Goal: Task Accomplishment & Management: Complete application form

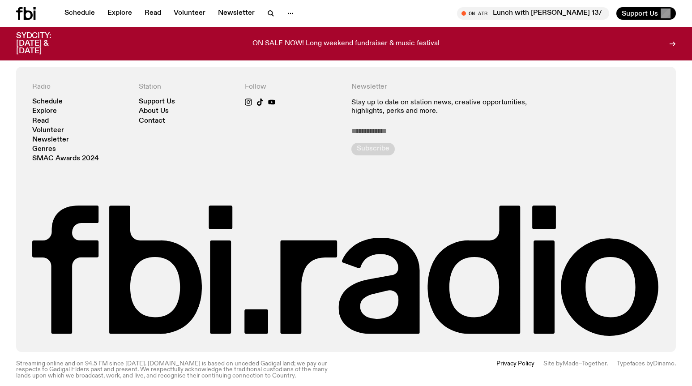
scroll to position [1991, 0]
click at [52, 127] on link "Volunteer" at bounding box center [48, 130] width 32 height 7
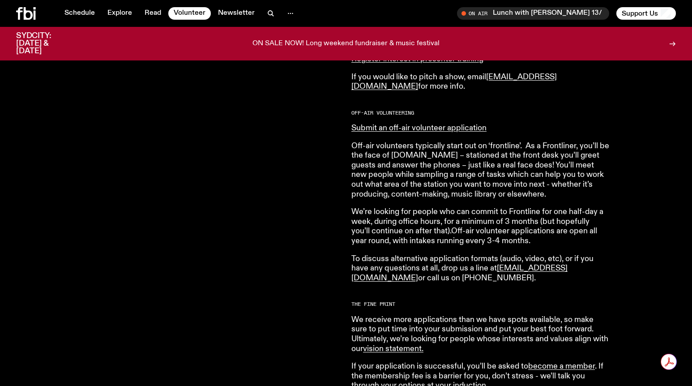
scroll to position [635, 0]
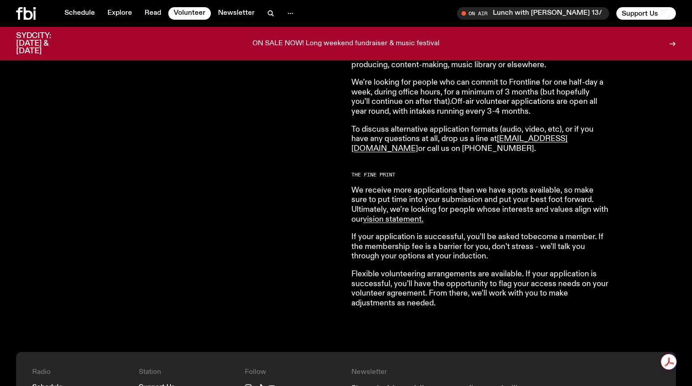
click at [558, 241] on link "become a member" at bounding box center [561, 237] width 67 height 8
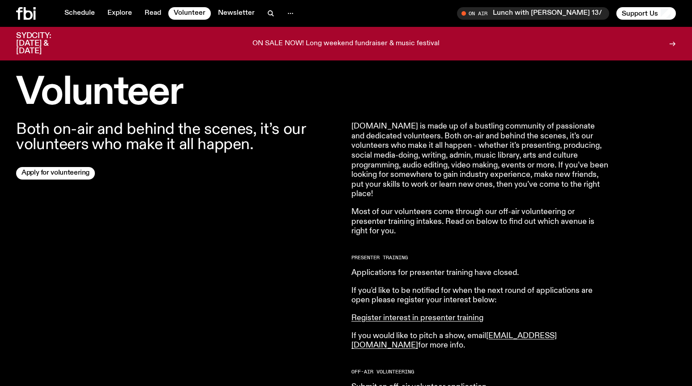
scroll to position [229, 0]
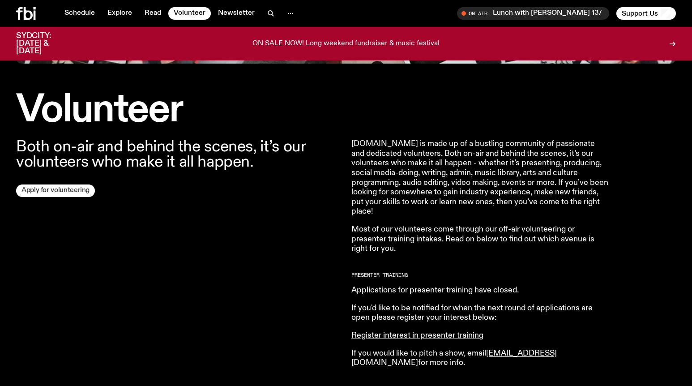
click at [62, 190] on link "Apply for volunteering" at bounding box center [55, 190] width 79 height 13
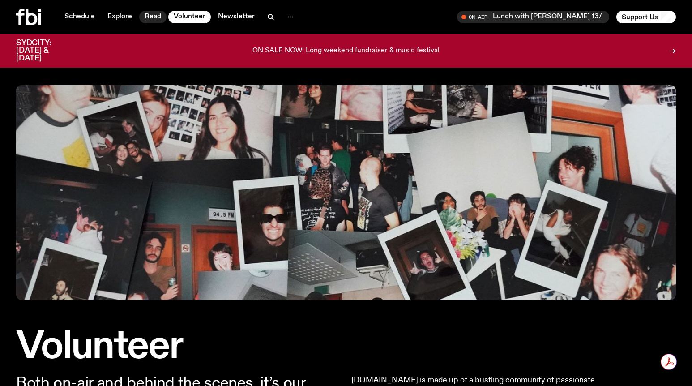
click at [153, 18] on link "Read" at bounding box center [152, 17] width 27 height 13
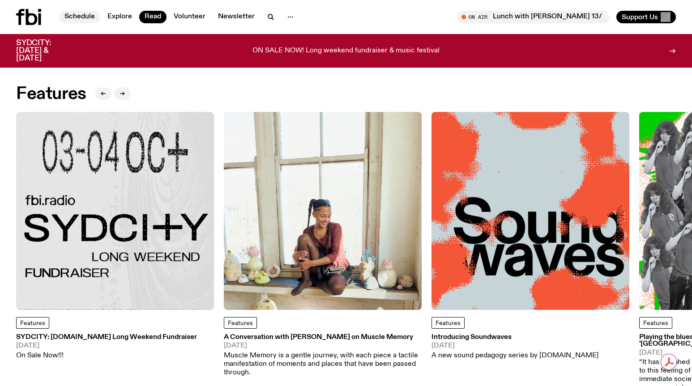
click at [80, 16] on link "Schedule" at bounding box center [79, 17] width 41 height 13
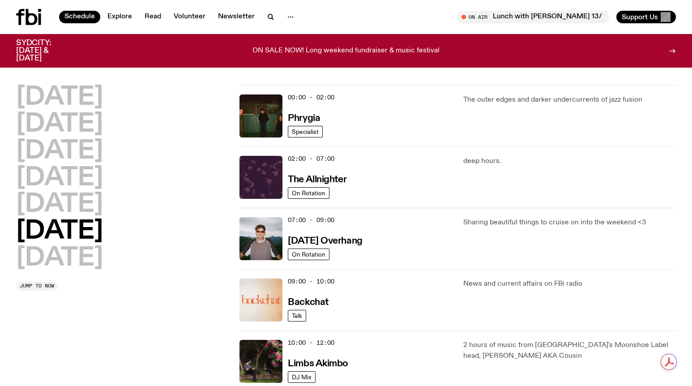
click at [36, 18] on icon at bounding box center [32, 17] width 12 height 16
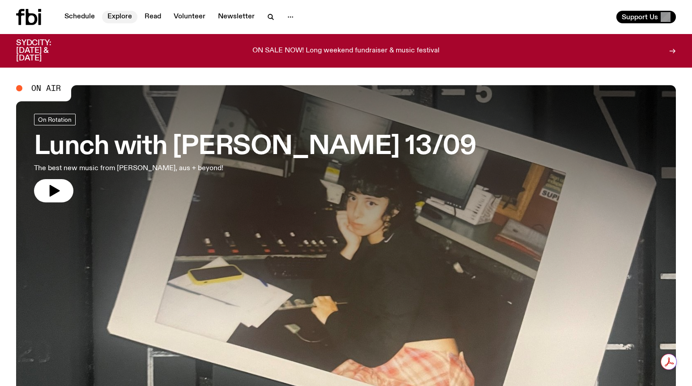
click at [116, 12] on link "Explore" at bounding box center [119, 17] width 35 height 13
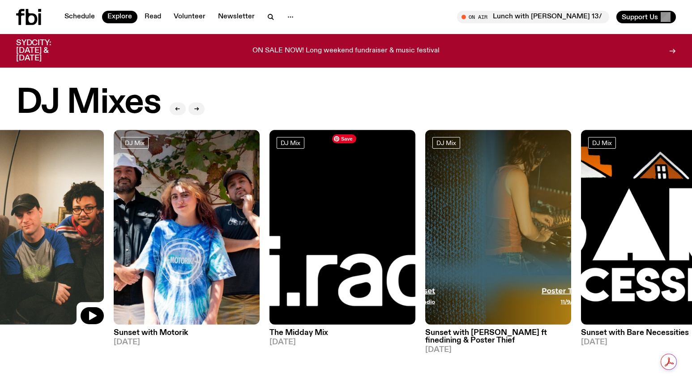
drag, startPoint x: 473, startPoint y: 239, endPoint x: 76, endPoint y: 243, distance: 397.0
click at [76, 243] on img at bounding box center [31, 227] width 146 height 195
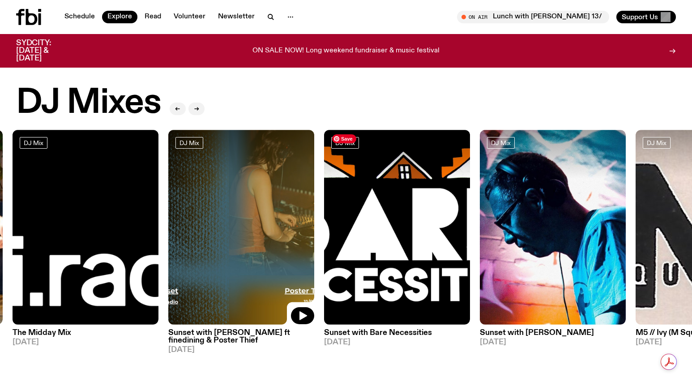
drag, startPoint x: 455, startPoint y: 232, endPoint x: 21, endPoint y: 247, distance: 433.9
click at [168, 247] on img at bounding box center [241, 227] width 146 height 195
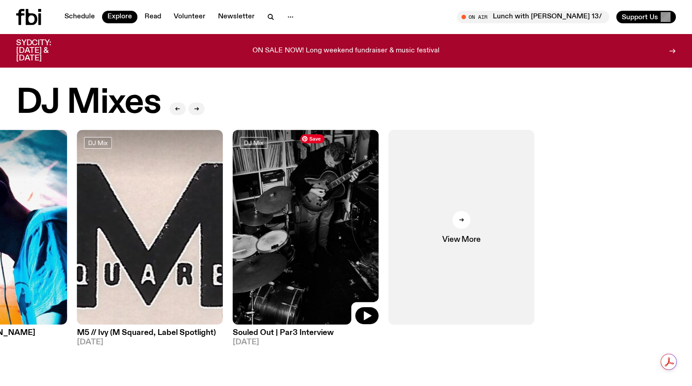
drag, startPoint x: 564, startPoint y: 239, endPoint x: 229, endPoint y: 260, distance: 335.4
click at [233, 260] on img at bounding box center [306, 227] width 146 height 195
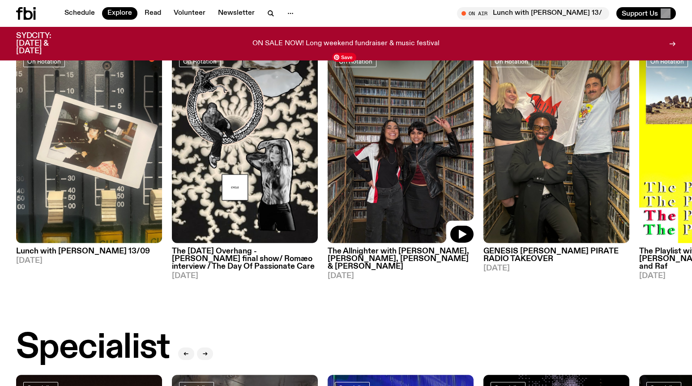
scroll to position [392, 0]
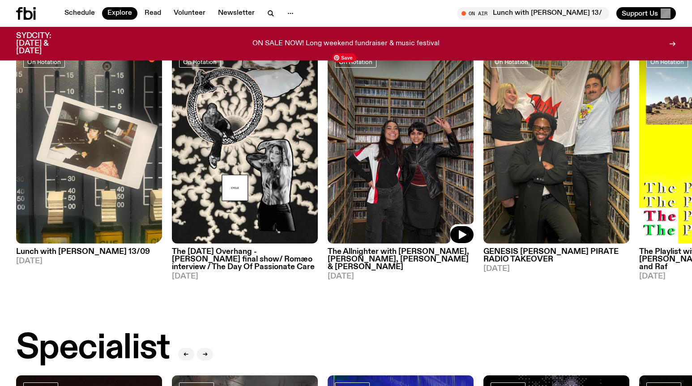
drag, startPoint x: 428, startPoint y: 139, endPoint x: -11, endPoint y: 178, distance: 440.7
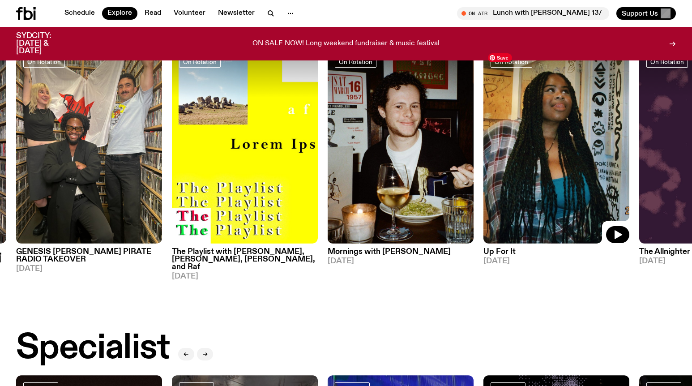
drag, startPoint x: 537, startPoint y: 156, endPoint x: 538, endPoint y: -32, distance: 188.0
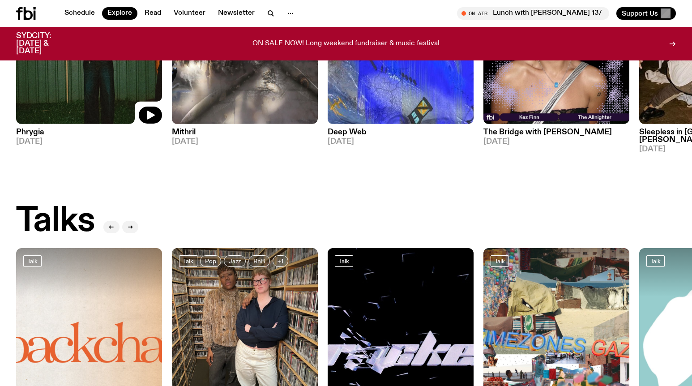
scroll to position [1029, 0]
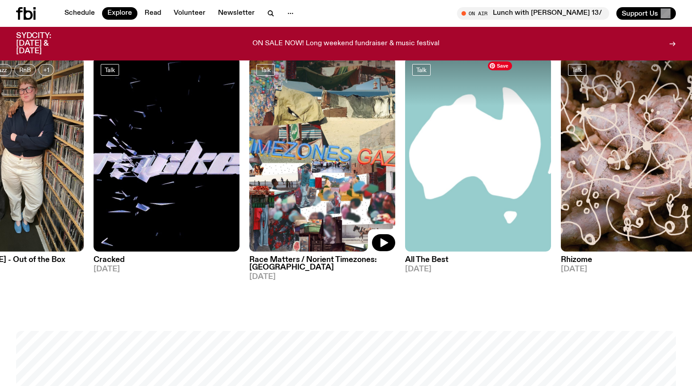
drag, startPoint x: 612, startPoint y: 109, endPoint x: 350, endPoint y: 142, distance: 263.9
click at [350, 142] on img at bounding box center [322, 154] width 146 height 195
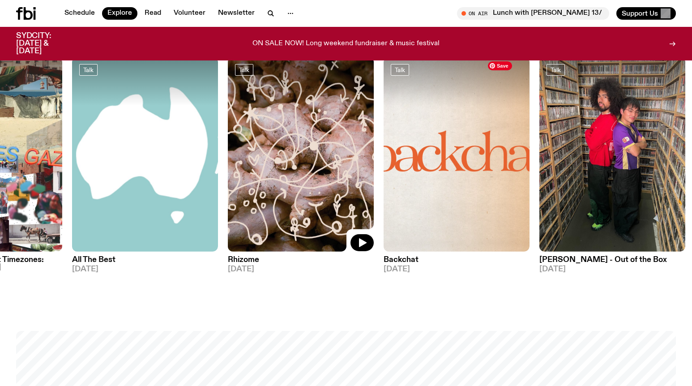
drag, startPoint x: 542, startPoint y: 175, endPoint x: 260, endPoint y: 210, distance: 283.6
click at [260, 210] on img at bounding box center [301, 154] width 146 height 195
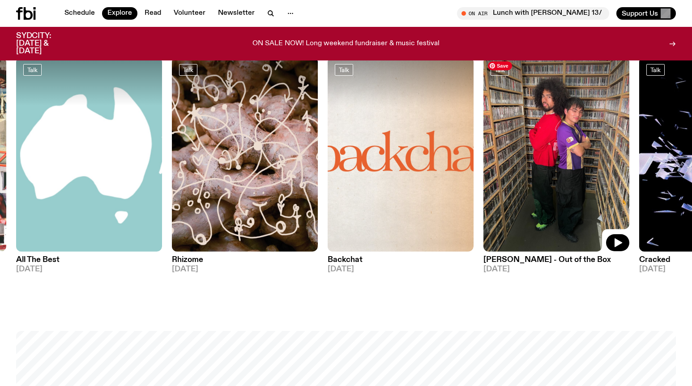
drag, startPoint x: 562, startPoint y: 145, endPoint x: 187, endPoint y: 190, distance: 377.6
click at [483, 190] on img at bounding box center [556, 154] width 146 height 195
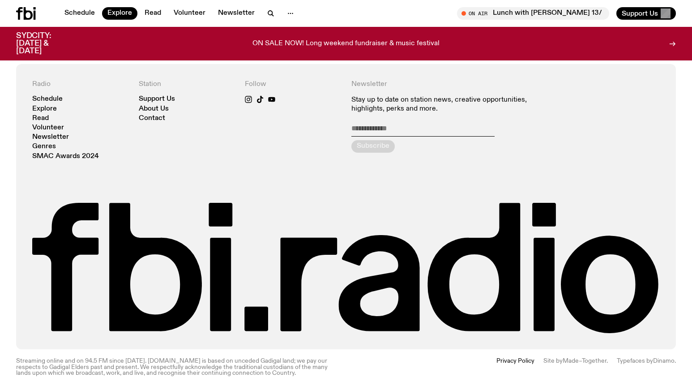
scroll to position [1689, 0]
